Goal: Communication & Community: Share content

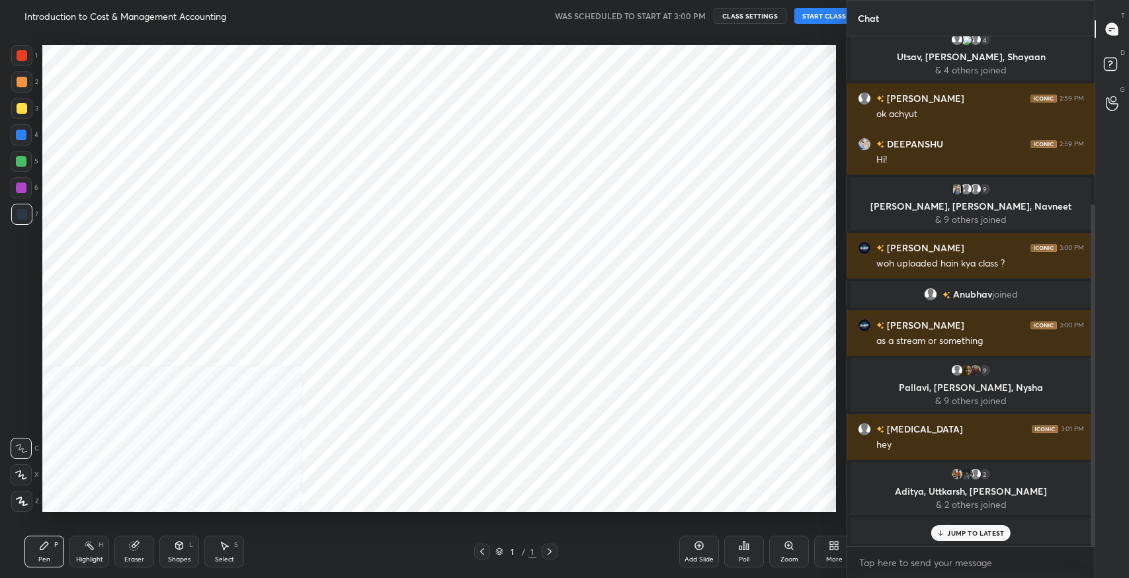
scroll to position [65631, 65330]
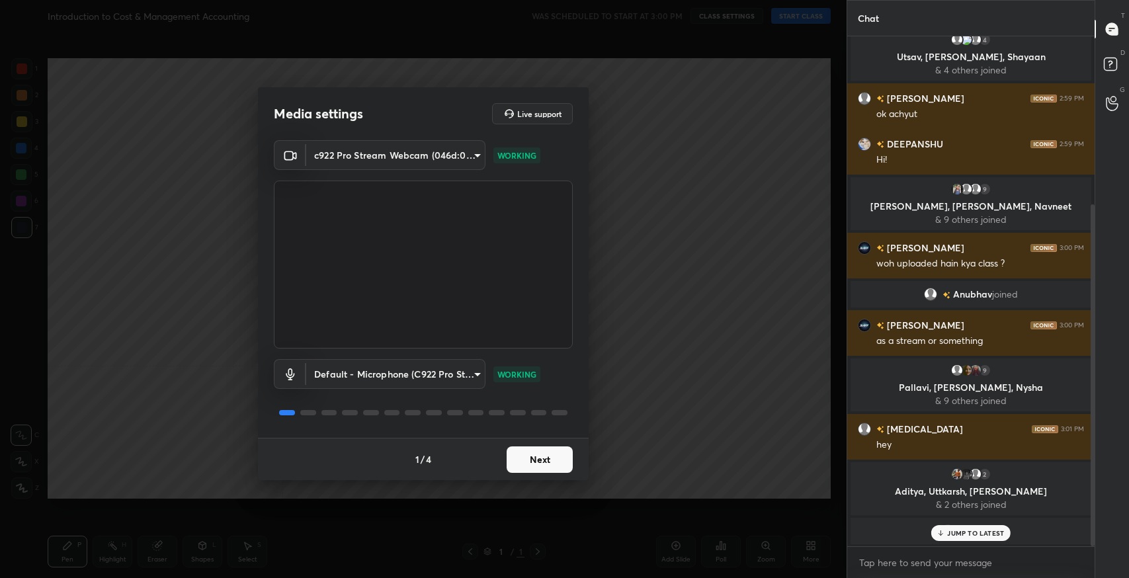
click at [537, 469] on button "Next" at bounding box center [540, 459] width 66 height 26
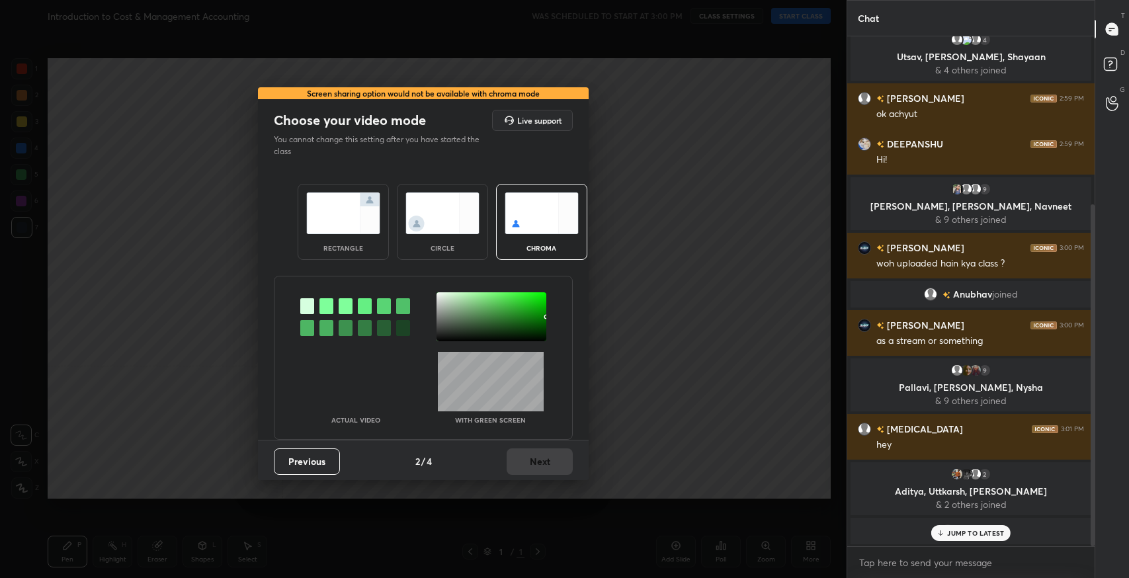
drag, startPoint x: 360, startPoint y: 209, endPoint x: 375, endPoint y: 239, distance: 33.4
click at [360, 209] on img at bounding box center [343, 213] width 74 height 42
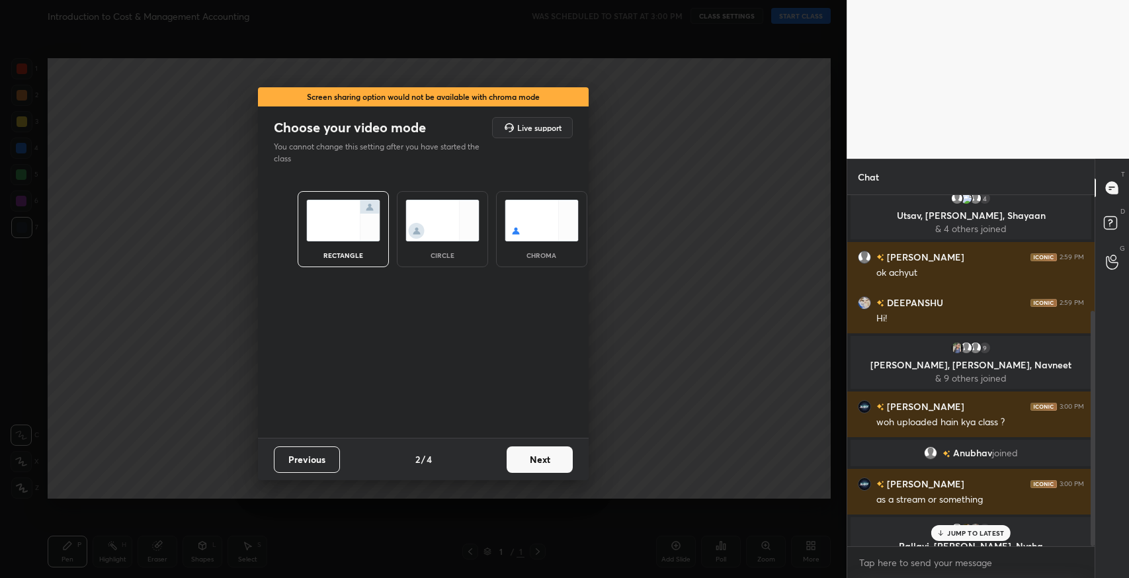
scroll to position [380, 243]
click at [551, 450] on button "Next" at bounding box center [540, 459] width 66 height 26
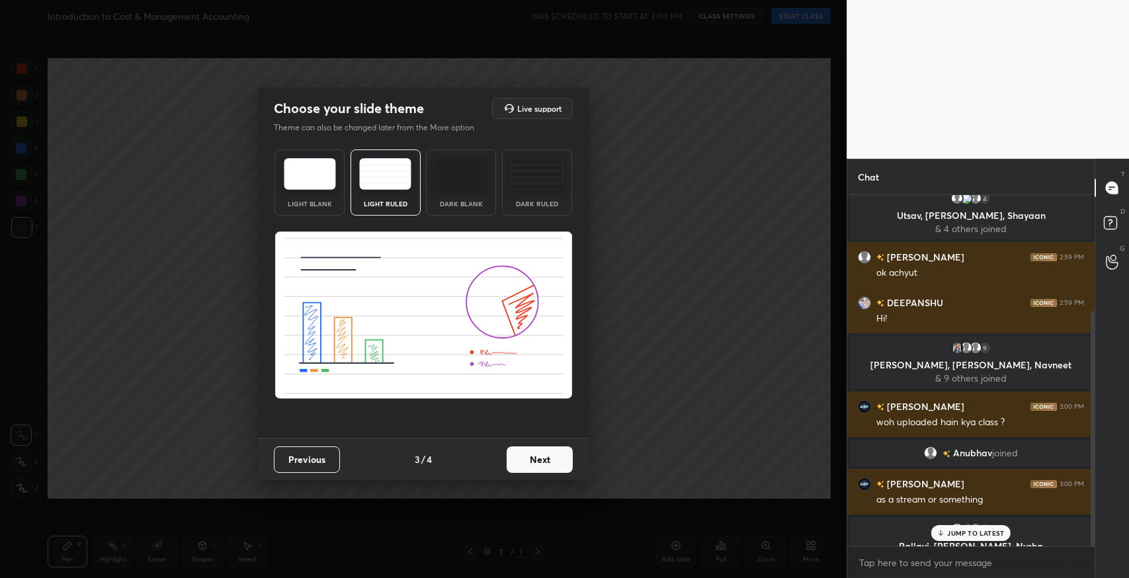
click at [548, 460] on button "Next" at bounding box center [540, 459] width 66 height 26
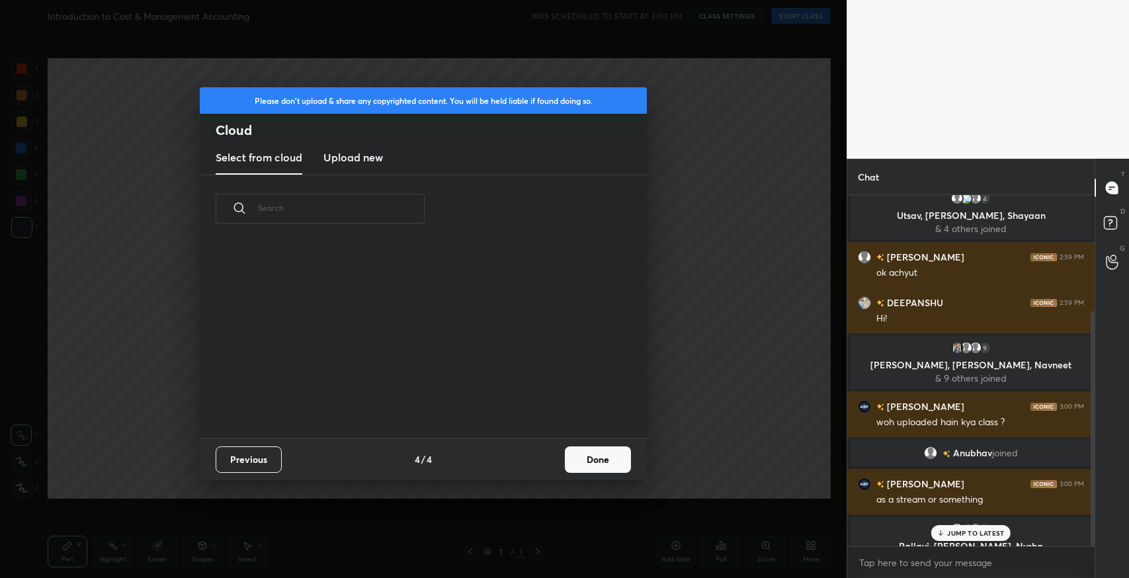
click at [579, 457] on button "Done" at bounding box center [598, 459] width 66 height 26
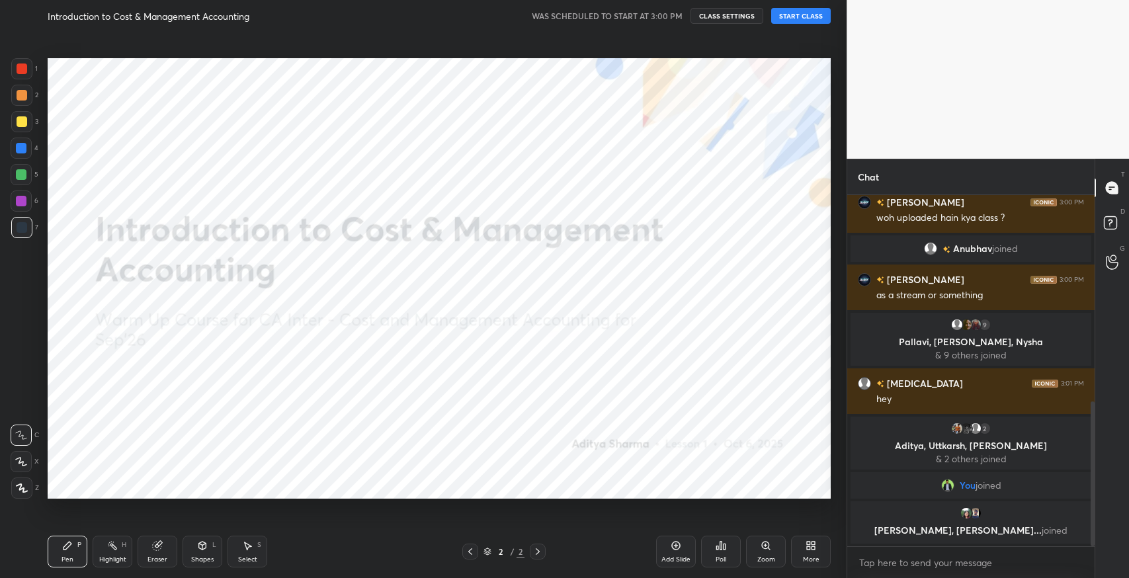
scroll to position [500, 0]
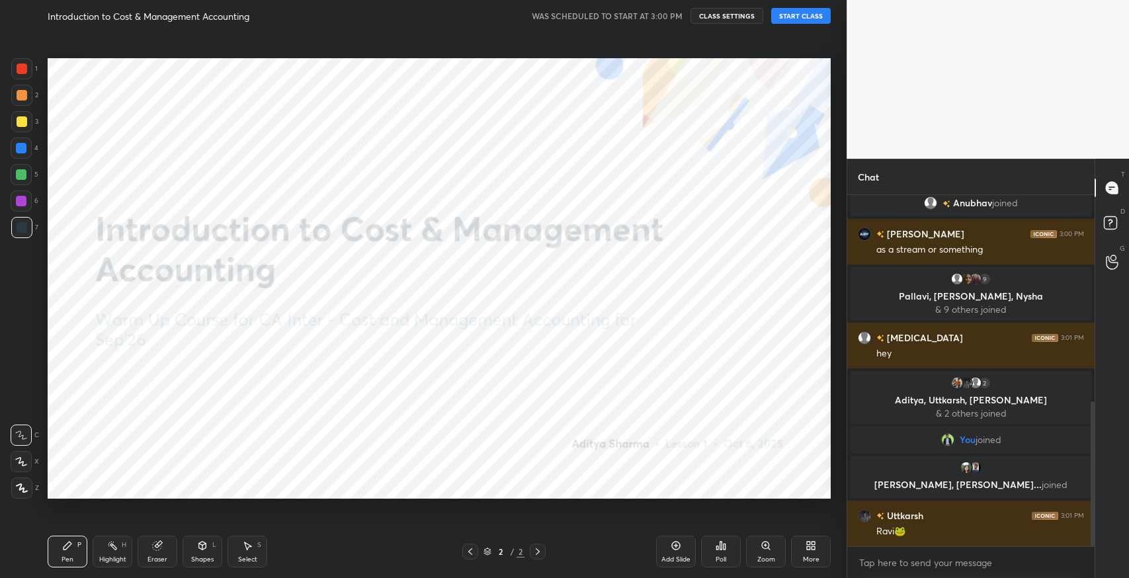
click at [819, 16] on button "START CLASS" at bounding box center [801, 16] width 60 height 16
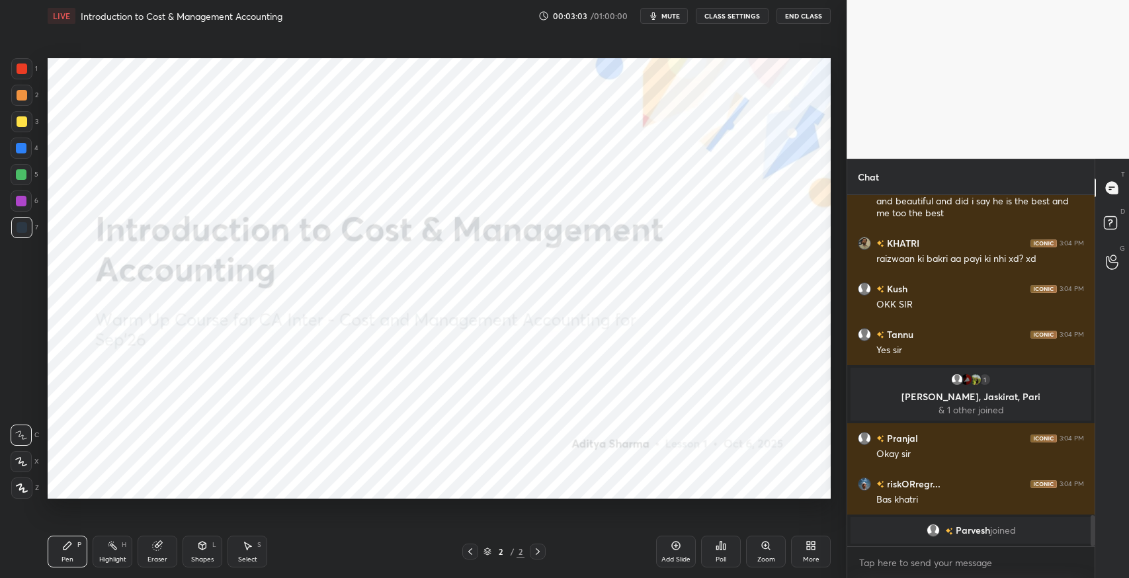
scroll to position [3630, 0]
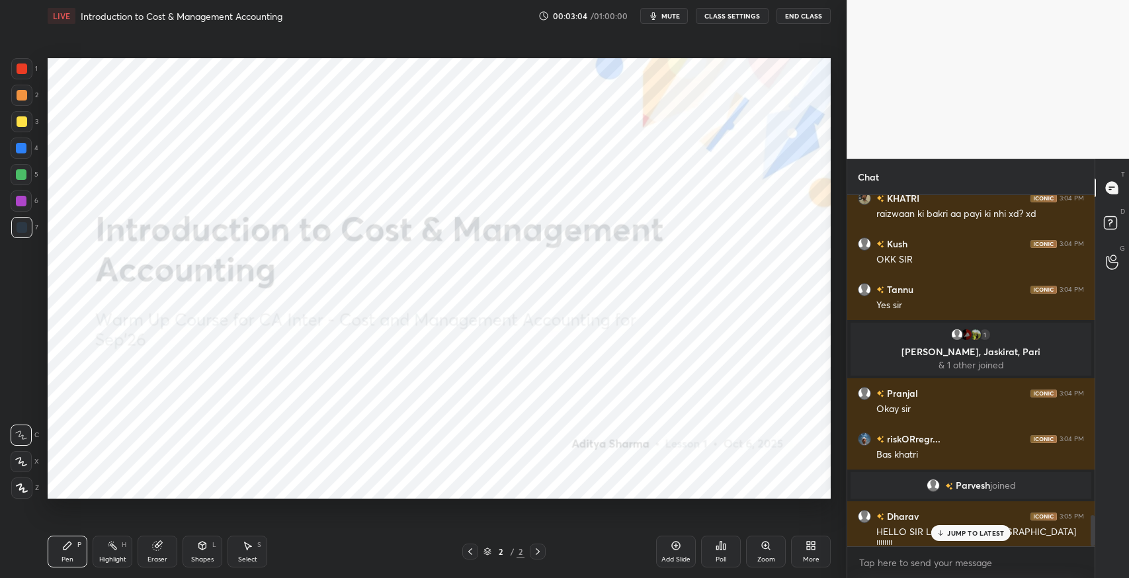
click at [980, 532] on p "JUMP TO LATEST" at bounding box center [975, 533] width 57 height 8
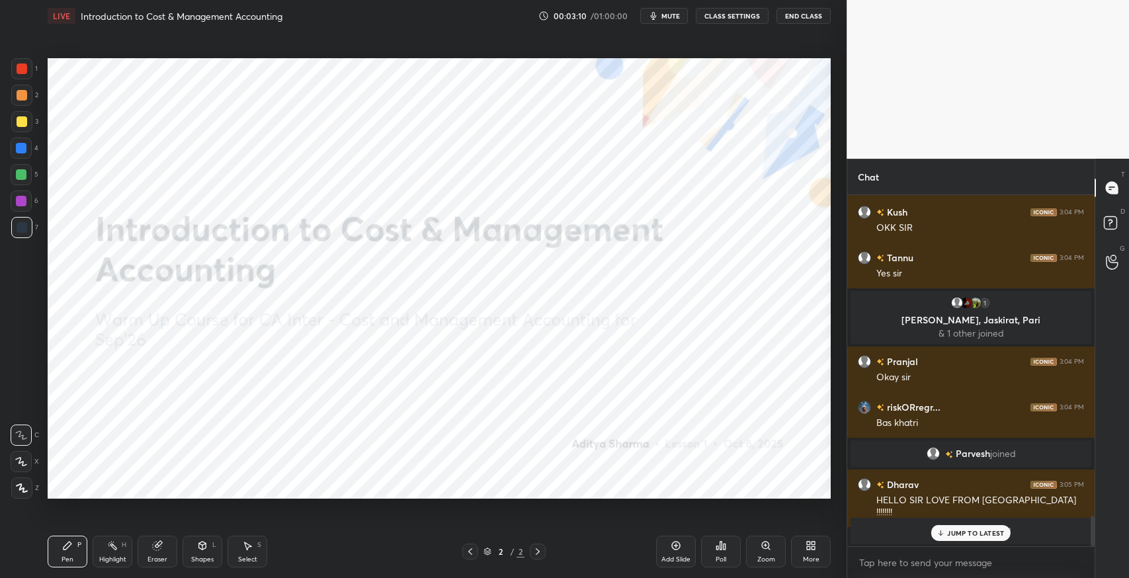
scroll to position [3682, 0]
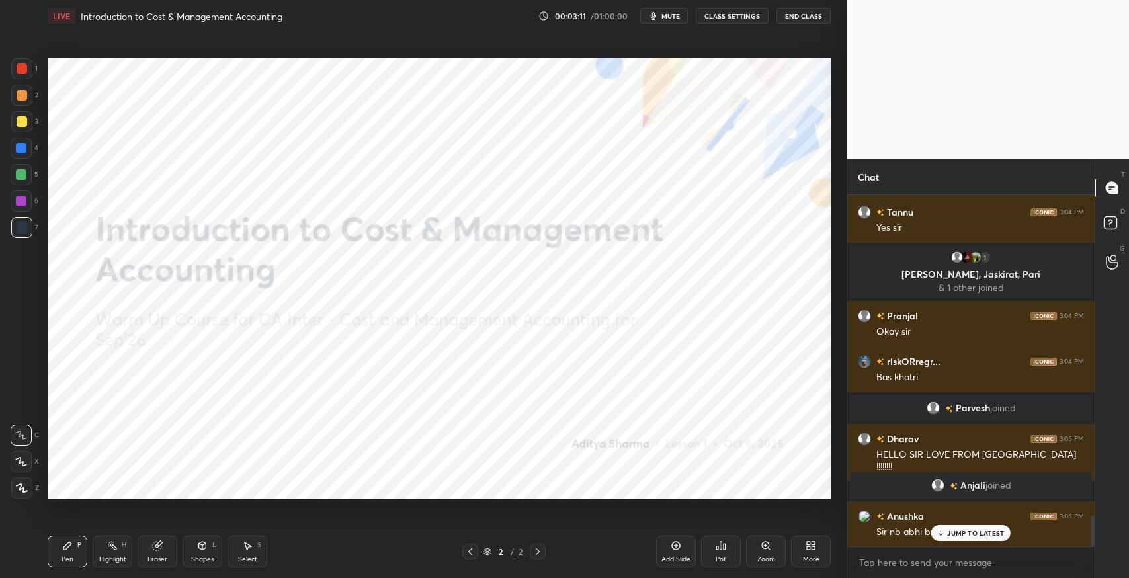
click at [949, 534] on p "JUMP TO LATEST" at bounding box center [975, 533] width 57 height 8
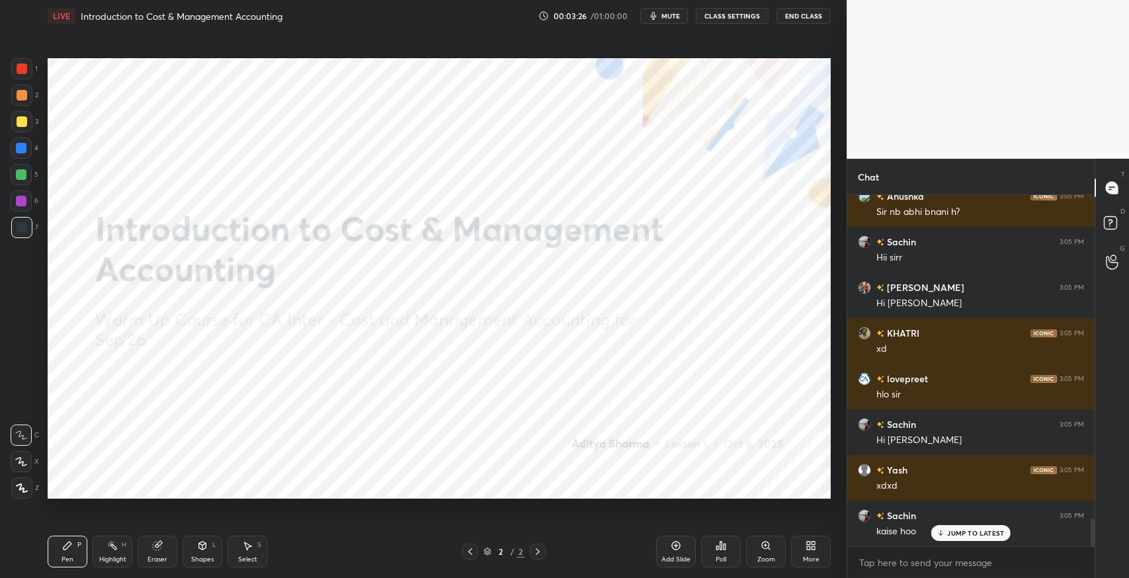
scroll to position [4047, 0]
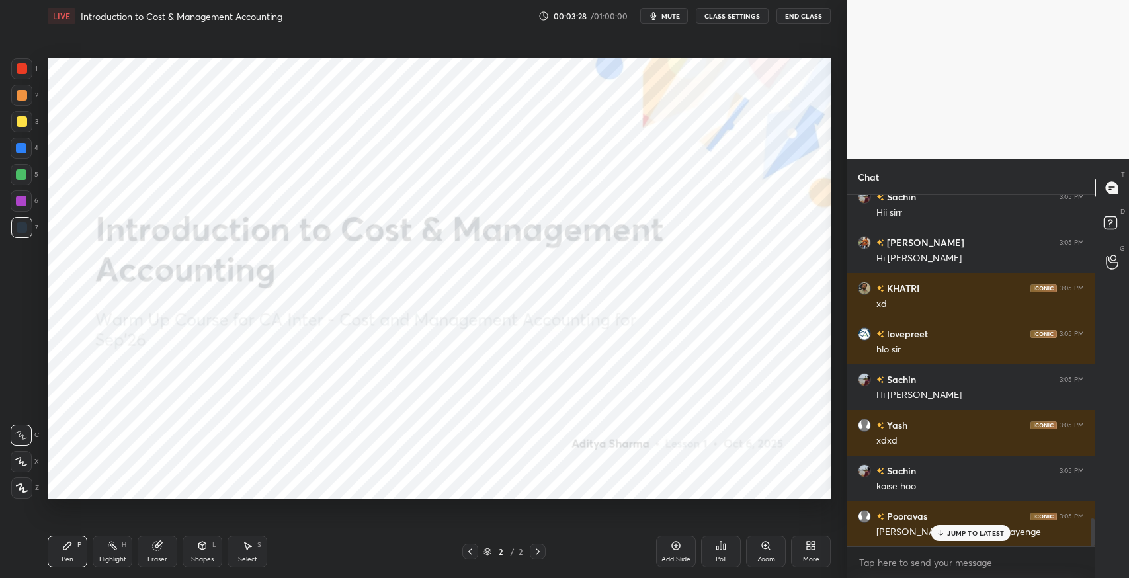
click at [968, 531] on p "JUMP TO LATEST" at bounding box center [975, 533] width 57 height 8
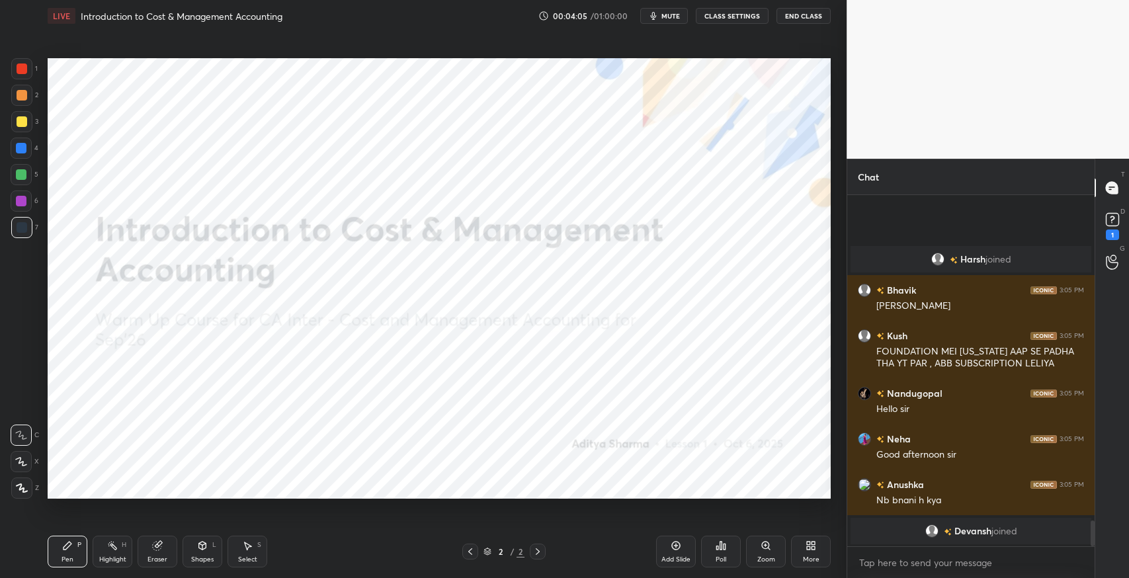
scroll to position [4446, 0]
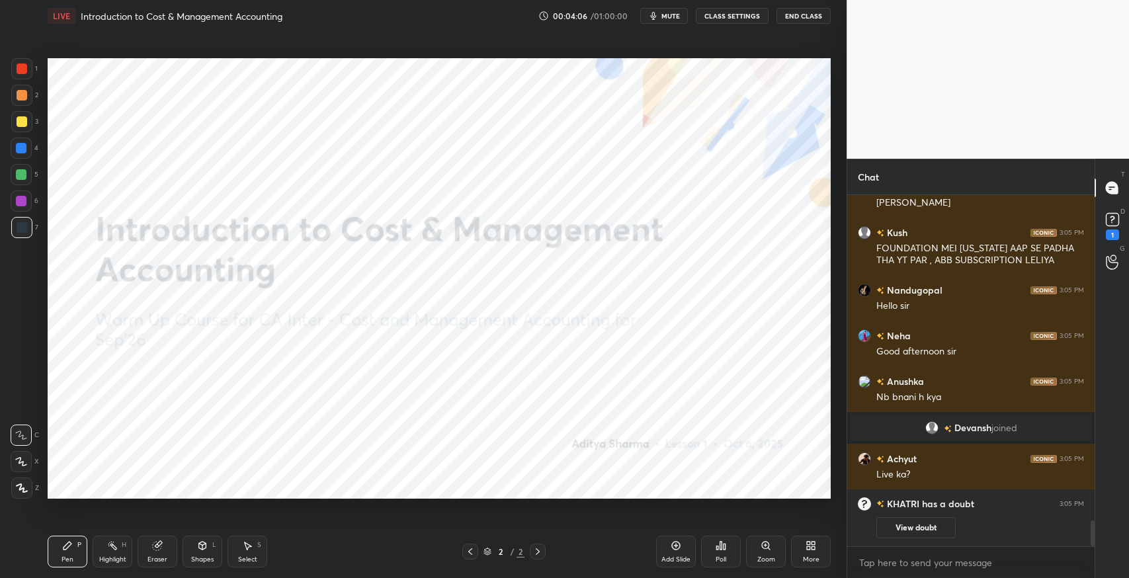
click at [655, 19] on icon "button" at bounding box center [654, 16] width 6 height 8
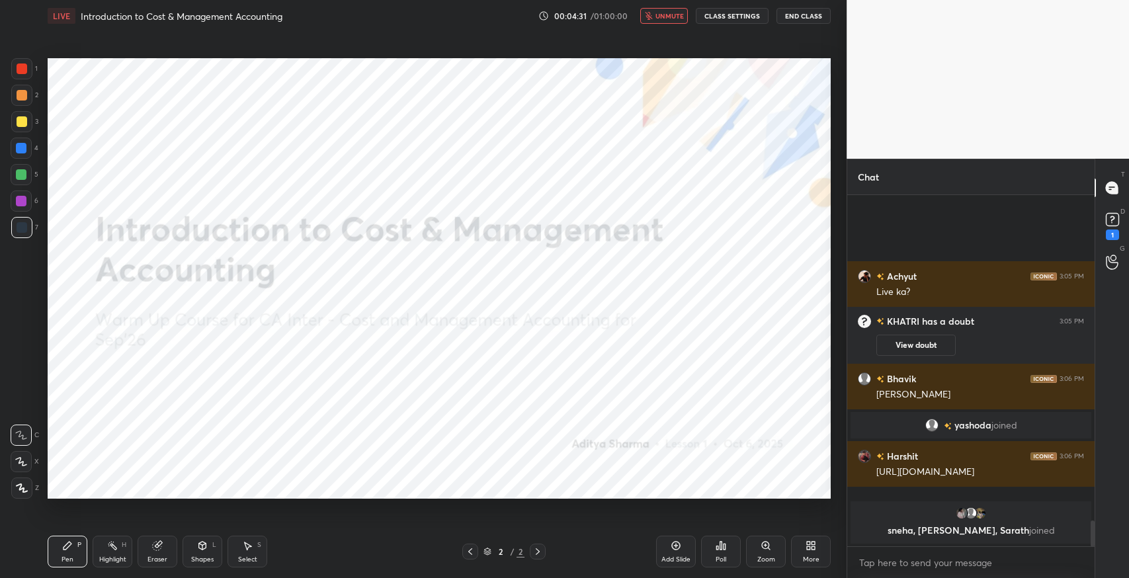
scroll to position [4518, 0]
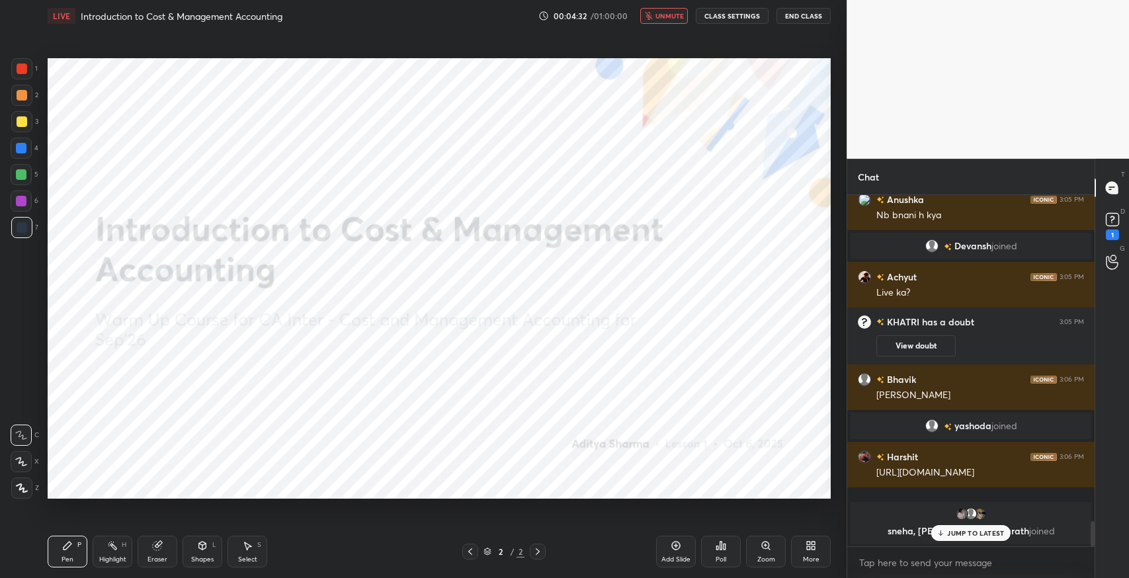
click at [661, 17] on span "unmute" at bounding box center [669, 15] width 28 height 9
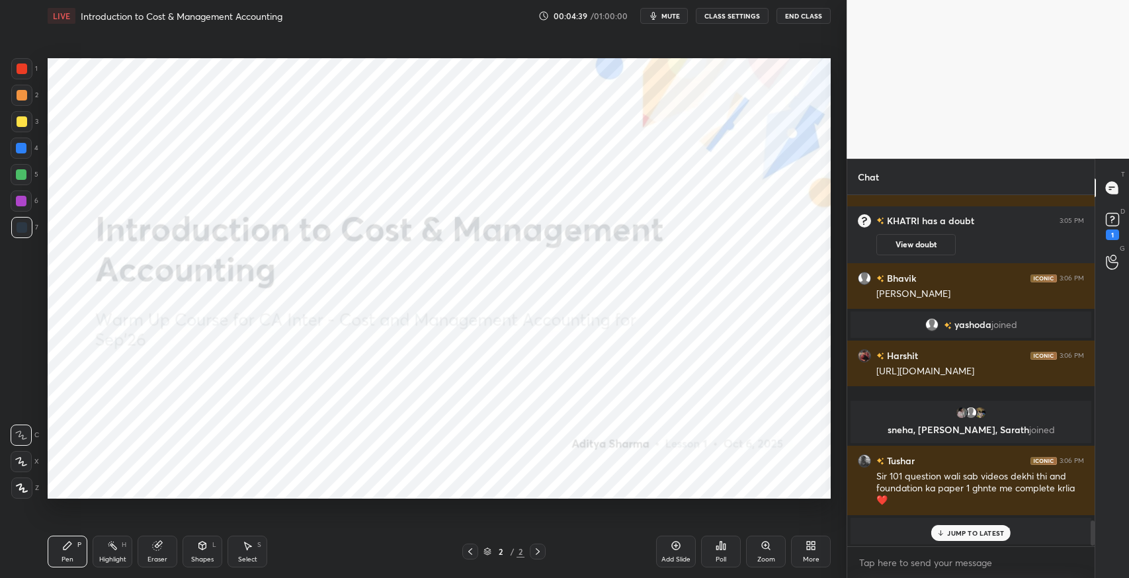
scroll to position [4531, 0]
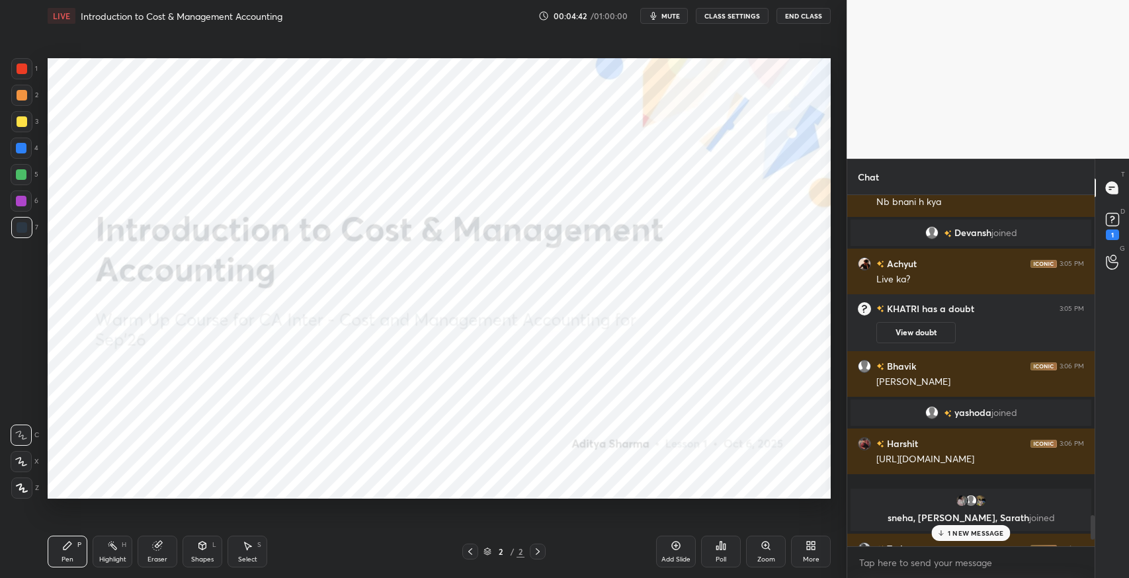
drag, startPoint x: 1005, startPoint y: 467, endPoint x: 877, endPoint y: 457, distance: 128.1
click at [877, 456] on div "[URL][DOMAIN_NAME]" at bounding box center [980, 459] width 208 height 13
copy div "[URL][DOMAIN_NAME]"
click at [957, 527] on div "1 NEW MESSAGE" at bounding box center [971, 533] width 79 height 16
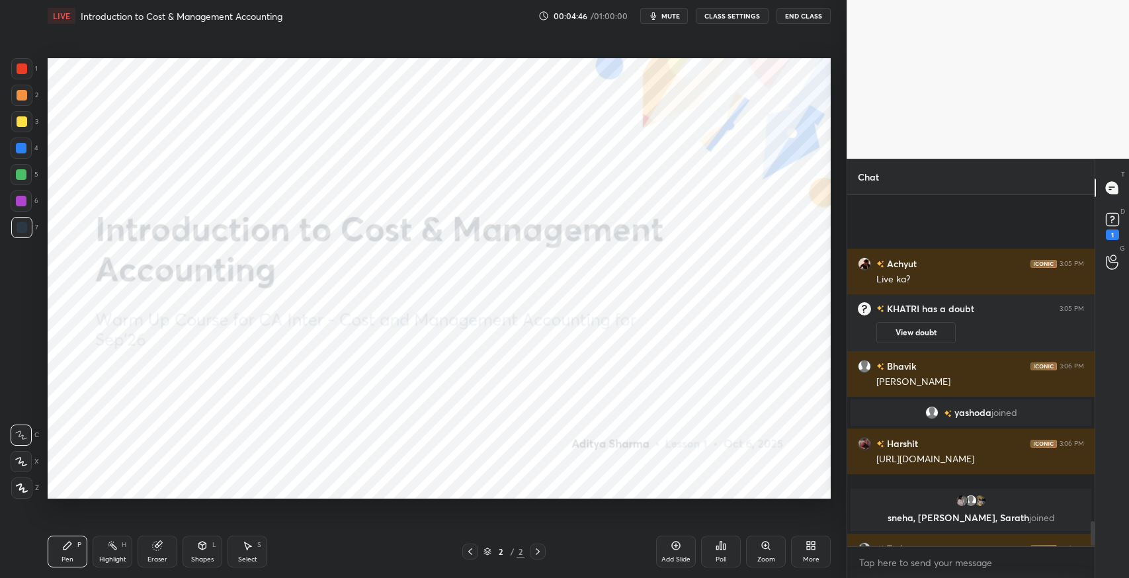
scroll to position [4665, 0]
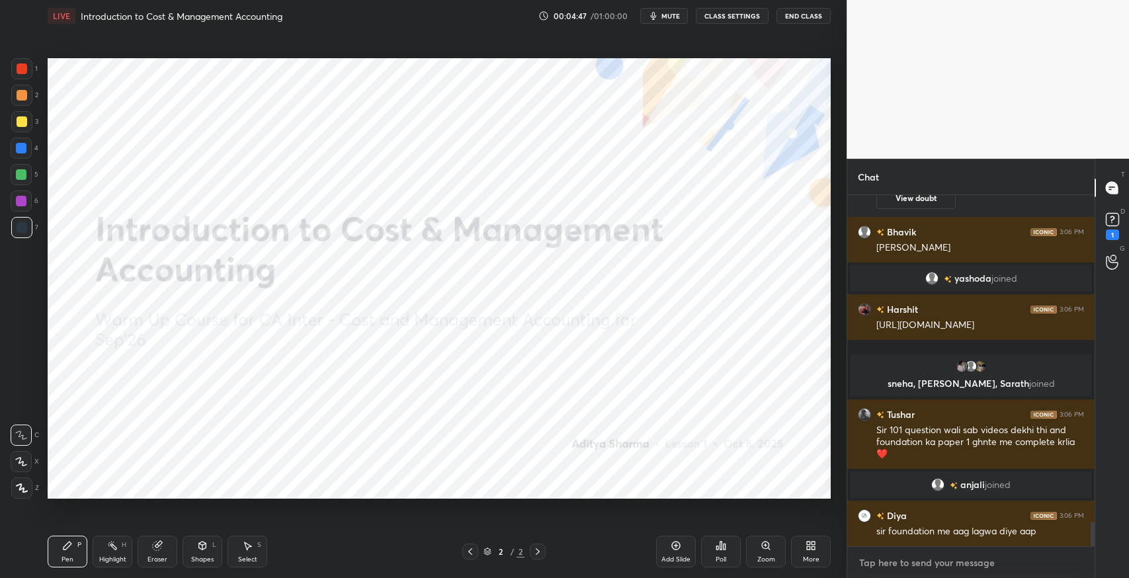
type textarea "x"
click at [909, 559] on textarea at bounding box center [971, 562] width 226 height 21
paste textarea "[URL][DOMAIN_NAME]"
type textarea "[URL][DOMAIN_NAME]"
type textarea "x"
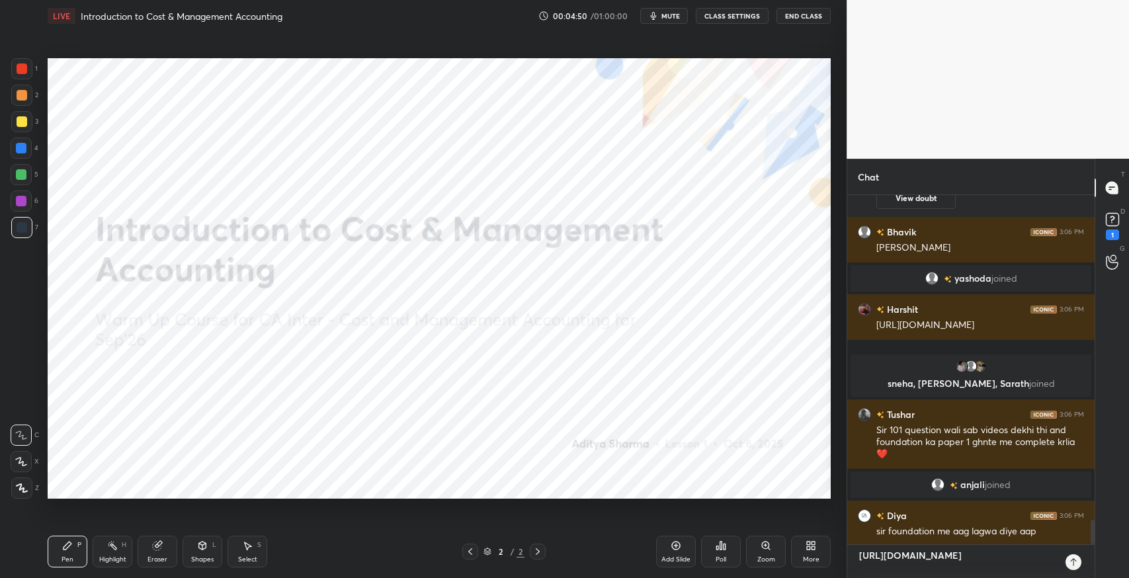
scroll to position [380, 243]
type textarea "[URL][DOMAIN_NAME]"
type textarea "x"
click at [1069, 566] on icon at bounding box center [1073, 562] width 11 height 11
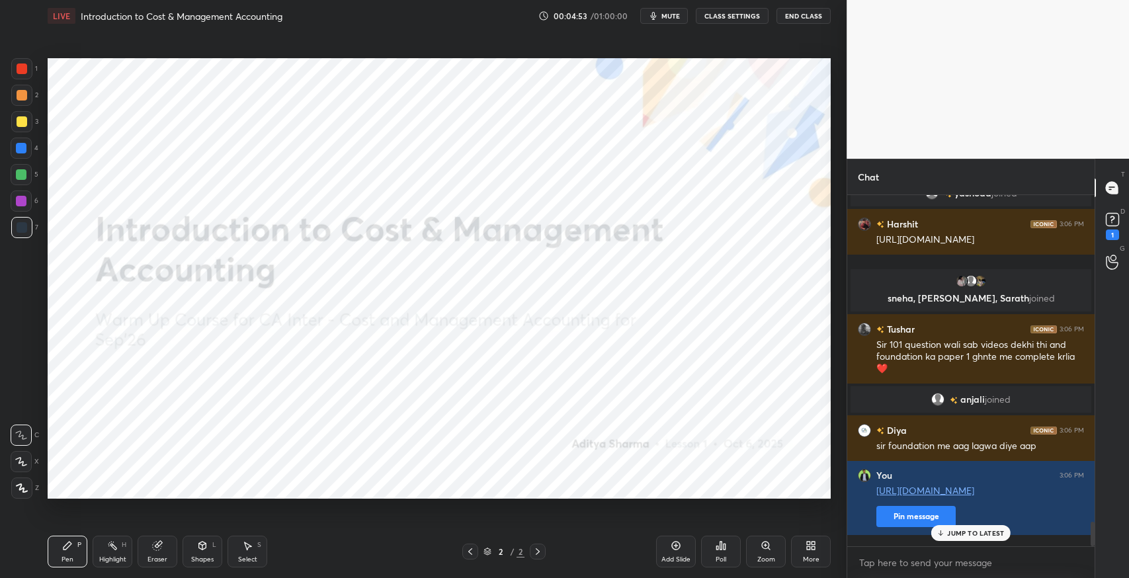
click at [910, 524] on button "Pin message" at bounding box center [915, 516] width 79 height 21
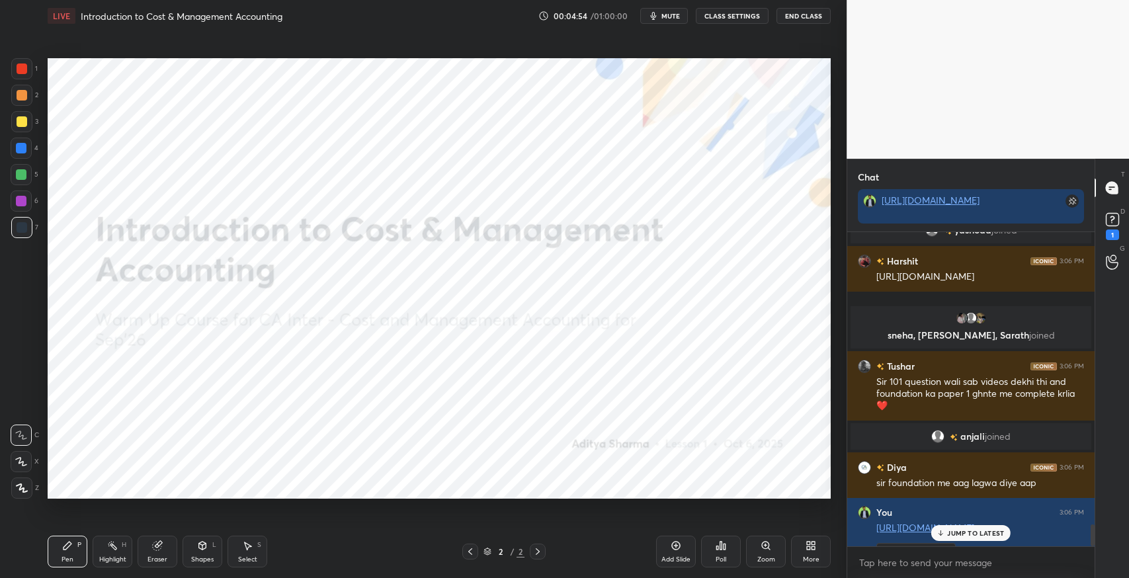
click at [930, 206] on link "[URL][DOMAIN_NAME]" at bounding box center [930, 200] width 98 height 13
click at [938, 526] on div "JUMP TO LATEST" at bounding box center [970, 533] width 79 height 16
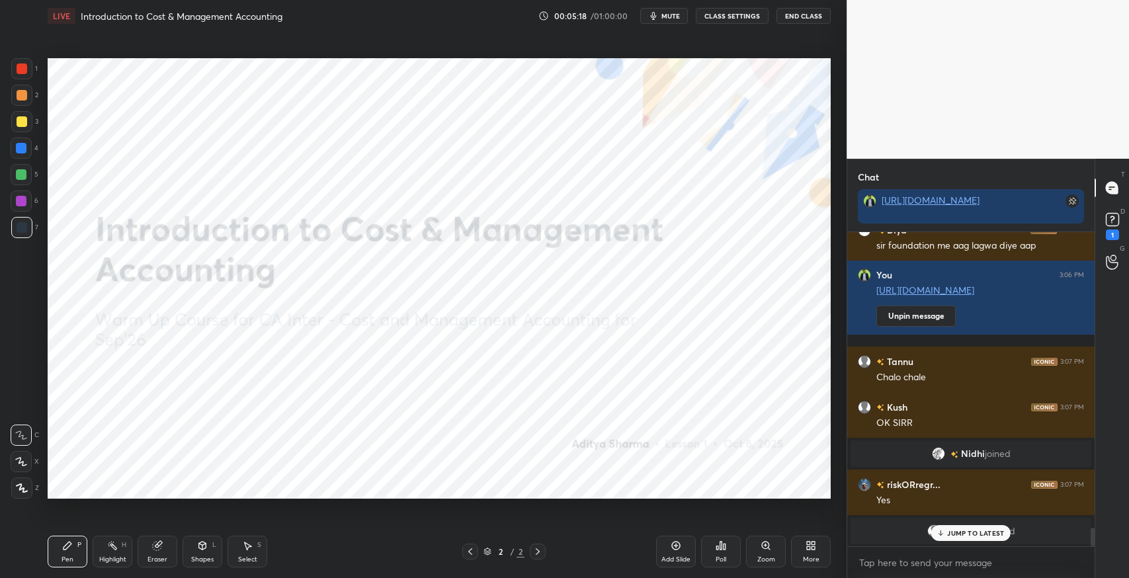
scroll to position [4953, 0]
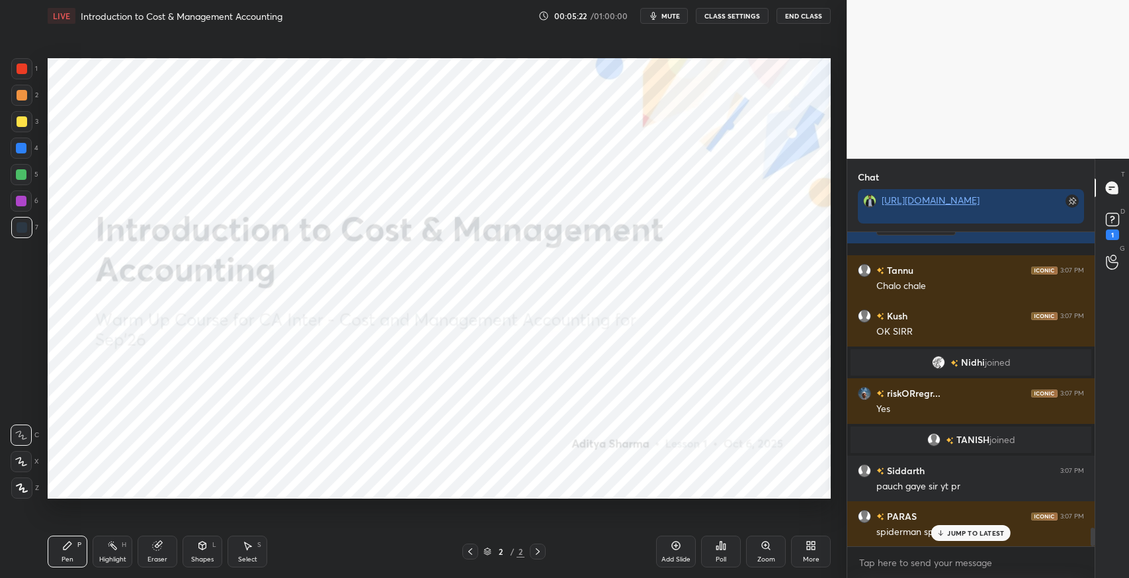
click at [790, 12] on button "End Class" at bounding box center [803, 16] width 54 height 16
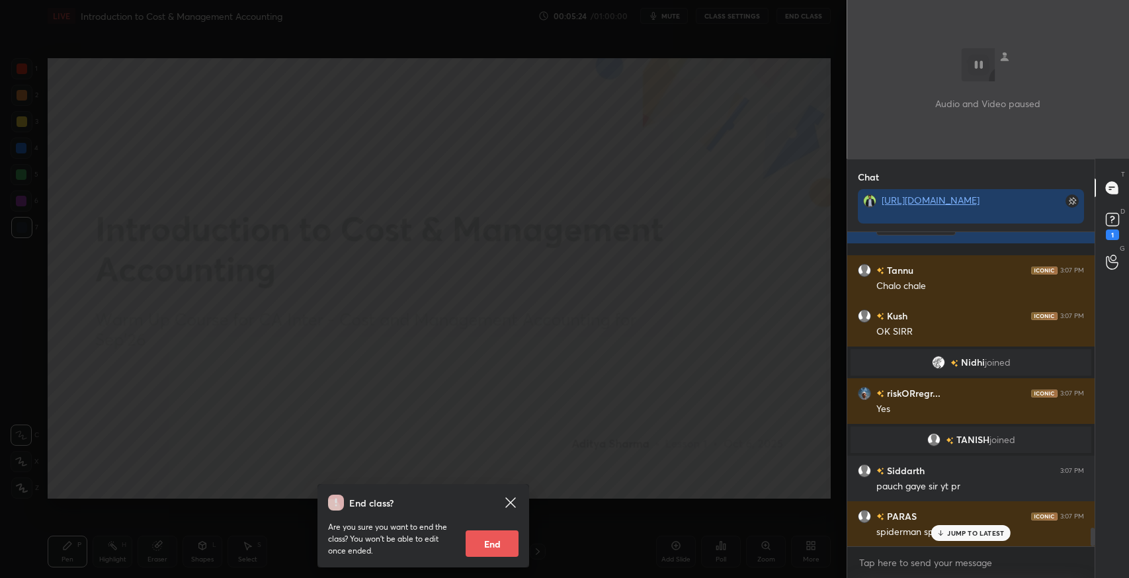
click at [483, 536] on button "End" at bounding box center [492, 543] width 53 height 26
type textarea "x"
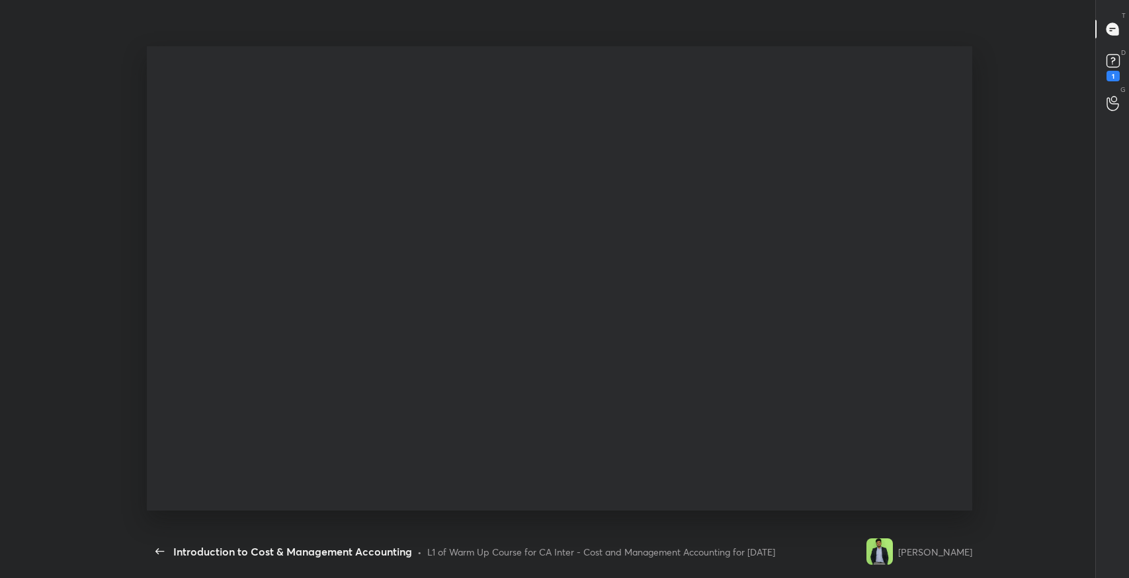
scroll to position [493, 836]
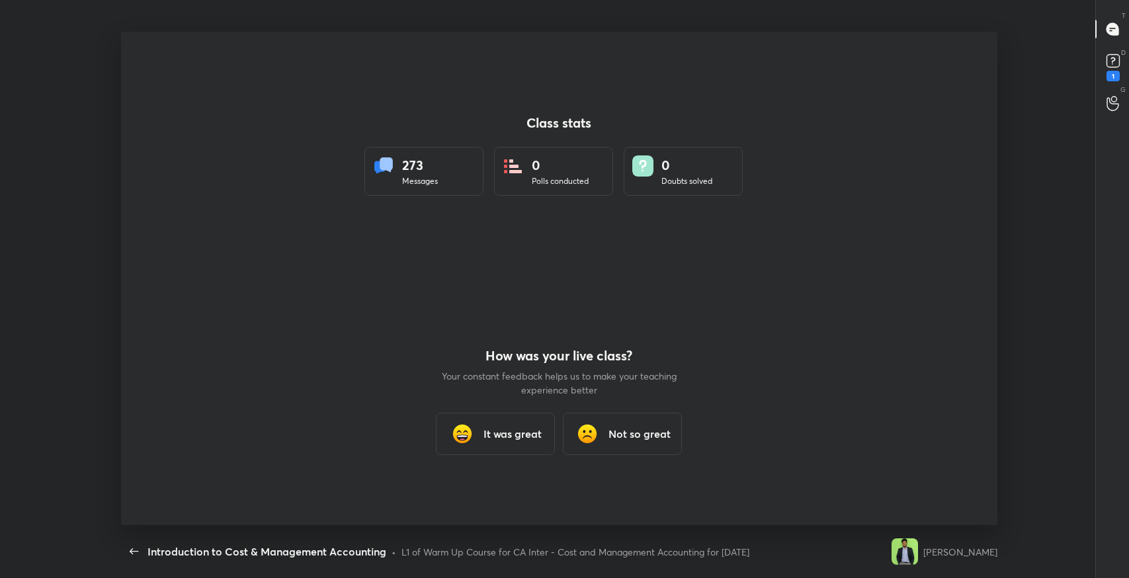
click at [495, 436] on h3 "It was great" at bounding box center [512, 434] width 58 height 16
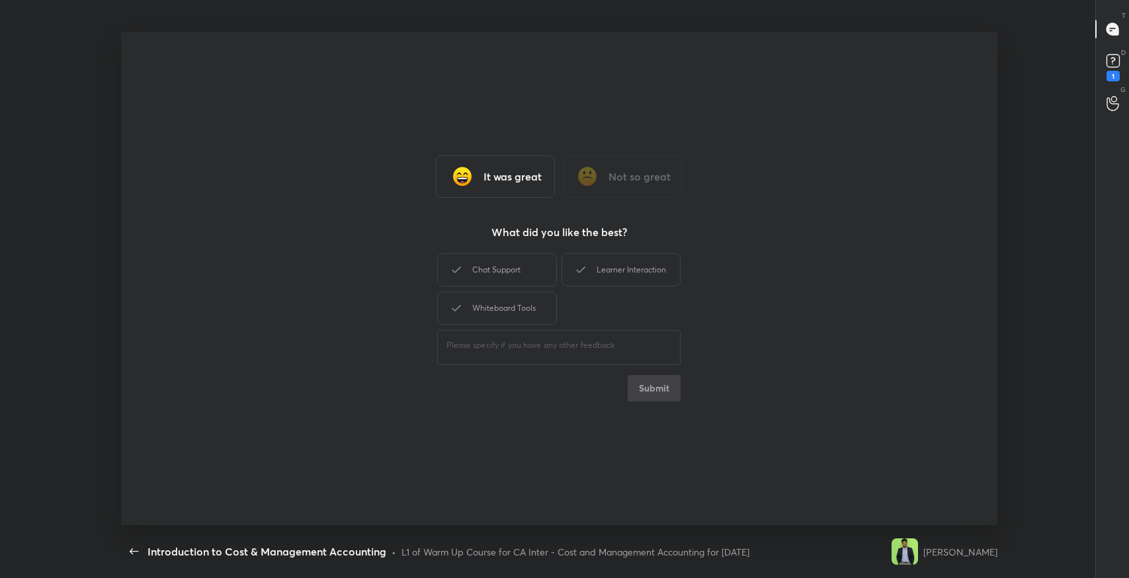
drag, startPoint x: 532, startPoint y: 255, endPoint x: 603, endPoint y: 277, distance: 74.0
click at [541, 257] on div "Chat Support" at bounding box center [496, 269] width 119 height 33
drag, startPoint x: 603, startPoint y: 277, endPoint x: 519, endPoint y: 308, distance: 89.5
click at [584, 287] on div "Chat Support Learner Interaction Whiteboard Tools" at bounding box center [558, 289] width 243 height 77
drag, startPoint x: 519, startPoint y: 308, endPoint x: 573, endPoint y: 336, distance: 60.9
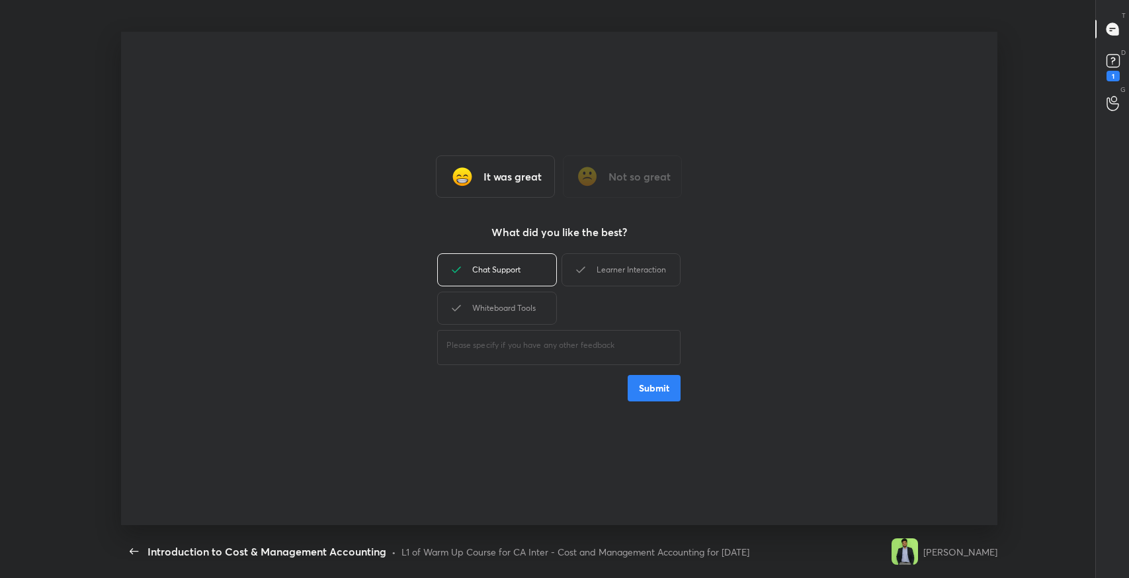
click at [524, 310] on div "Whiteboard Tools" at bounding box center [496, 308] width 119 height 33
drag, startPoint x: 506, startPoint y: 307, endPoint x: 575, endPoint y: 273, distance: 77.5
click at [505, 307] on div "Whiteboard Tools" at bounding box center [496, 308] width 119 height 33
drag, startPoint x: 579, startPoint y: 271, endPoint x: 542, endPoint y: 301, distance: 48.0
click at [580, 271] on icon at bounding box center [581, 270] width 16 height 16
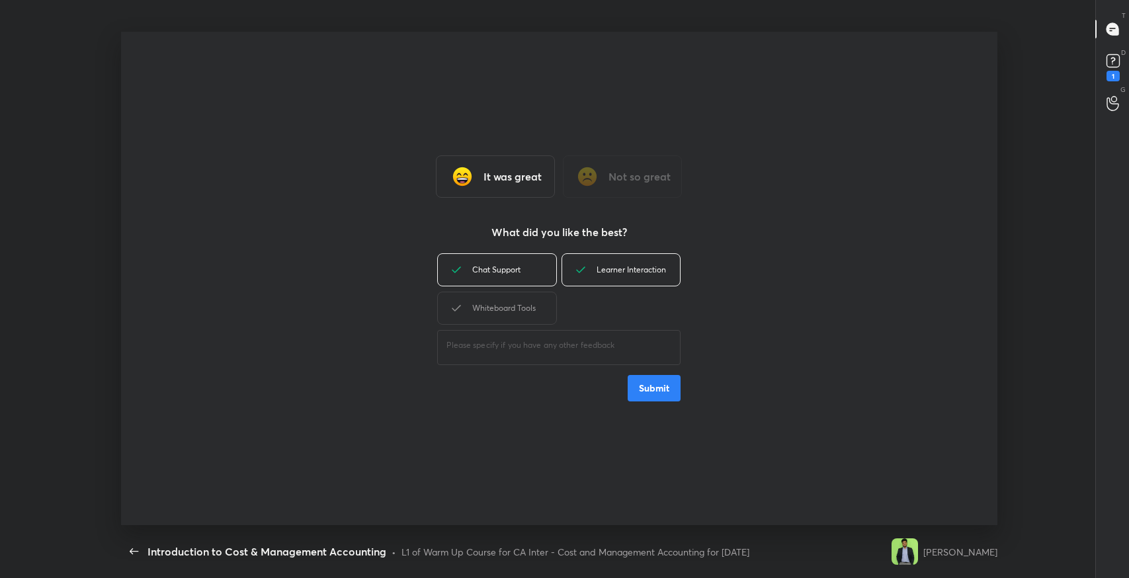
click at [534, 308] on div "Whiteboard Tools" at bounding box center [496, 308] width 119 height 33
click at [656, 386] on button "Submit" at bounding box center [654, 388] width 53 height 26
